Goal: Navigation & Orientation: Find specific page/section

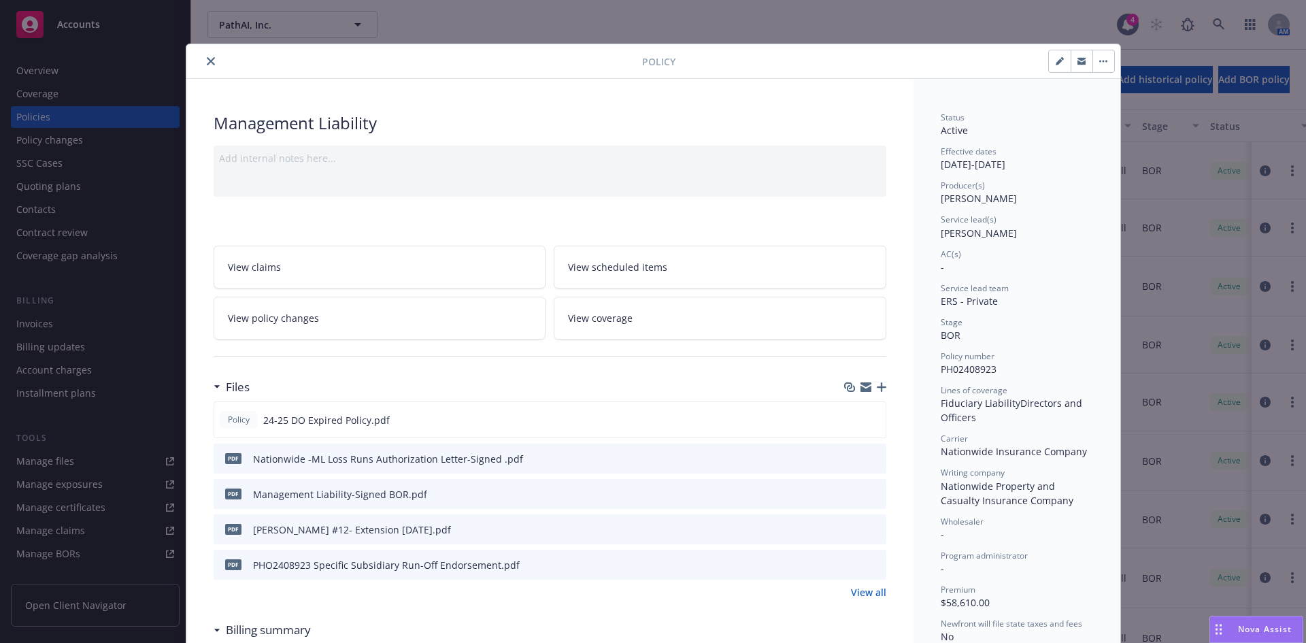
click at [195, 58] on div at bounding box center [417, 61] width 450 height 16
click at [209, 59] on button "close" at bounding box center [211, 61] width 16 height 16
